Goal: Task Accomplishment & Management: Use online tool/utility

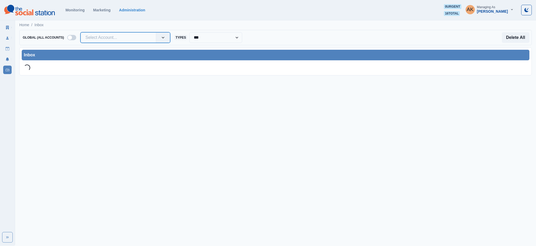
click at [119, 35] on div at bounding box center [119, 37] width 66 height 7
type input "********"
click at [109, 51] on div "[GEOGRAPHIC_DATA]" at bounding box center [125, 52] width 89 height 10
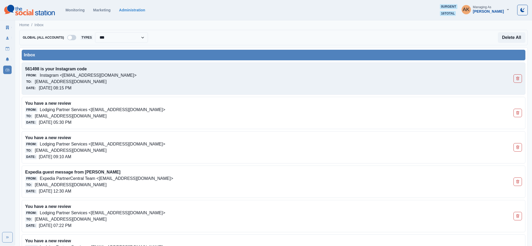
click at [98, 72] on p "Instagram <[EMAIL_ADDRESS][DOMAIN_NAME]>" at bounding box center [88, 75] width 97 height 6
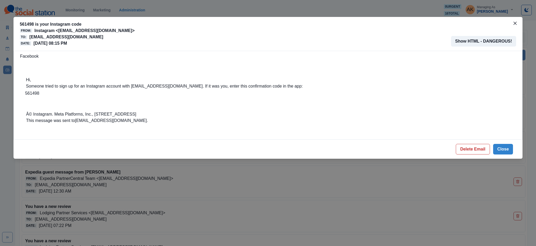
click at [23, 23] on p "561498 is your Instagram code" at bounding box center [77, 24] width 115 height 6
copy p "561498"
click at [469, 149] on button "Delete Email" at bounding box center [473, 149] width 34 height 11
